Goal: Information Seeking & Learning: Check status

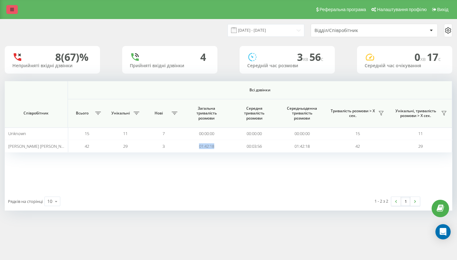
click at [14, 13] on link at bounding box center [11, 9] width 11 height 9
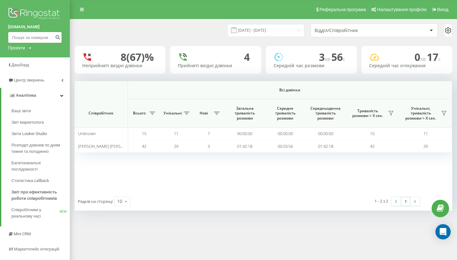
click at [21, 35] on input at bounding box center [35, 37] width 54 height 11
paste input "[PHONE_NUMBER]"
type input "[PHONE_NUMBER]"
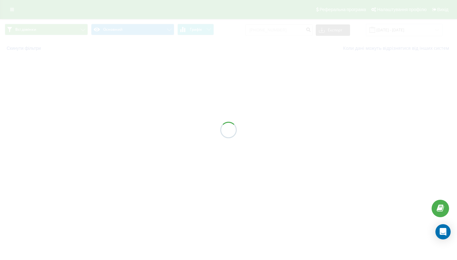
click at [266, 36] on div at bounding box center [228, 130] width 457 height 260
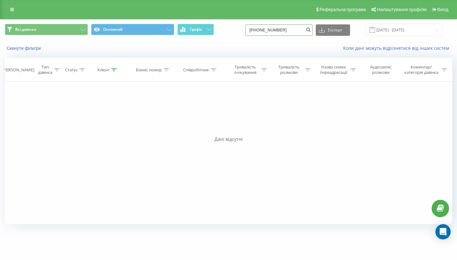
click at [266, 36] on input "[PHONE_NUMBER]" at bounding box center [278, 29] width 67 height 11
type input "380684973643"
